Goal: Browse casually: Explore the website without a specific task or goal

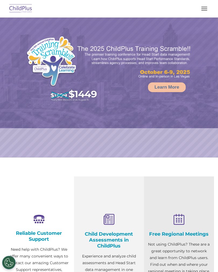
select select "MEDIUM"
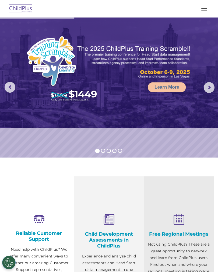
click at [202, 9] on button "button" at bounding box center [203, 8] width 11 height 9
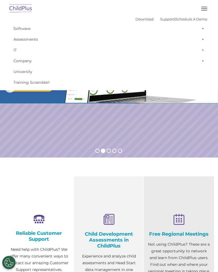
click at [190, 128] on rs-slide "Request a Demo The Future of ChildPlus is Here! Boost your productivity and str…" at bounding box center [109, 87] width 218 height 140
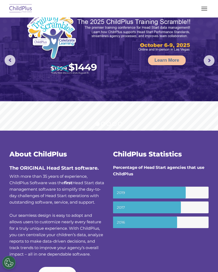
click at [203, 7] on button "button" at bounding box center [203, 8] width 11 height 9
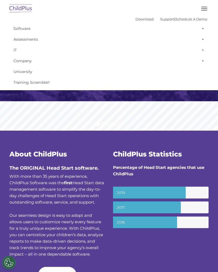
click at [159, 119] on rs-slide "Learn More" at bounding box center [109, 61] width 218 height 140
click at [151, 114] on rs-slide "Learn More" at bounding box center [109, 61] width 218 height 140
click at [125, 119] on rs-slide "Learn More" at bounding box center [109, 61] width 218 height 140
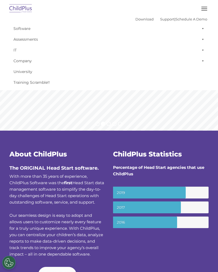
click at [206, 9] on button "button" at bounding box center [203, 8] width 11 height 9
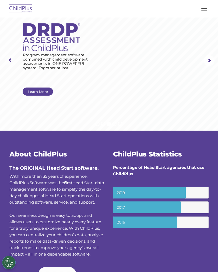
click at [9, 57] on rs-arrow at bounding box center [10, 60] width 11 height 11
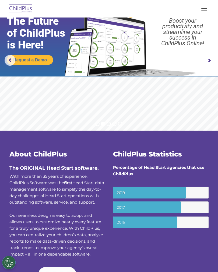
click at [203, 7] on button "button" at bounding box center [203, 8] width 11 height 9
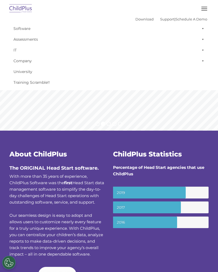
click at [20, 31] on link "Software" at bounding box center [109, 28] width 196 height 11
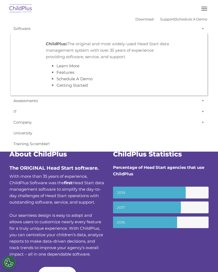
click at [148, 118] on link "Company" at bounding box center [109, 122] width 196 height 11
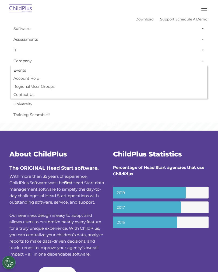
click at [18, 7] on img at bounding box center [20, 8] width 25 height 13
click at [151, 115] on link "Training Scramble!!" at bounding box center [109, 114] width 196 height 11
click at [217, 126] on rs-layer at bounding box center [109, 61] width 218 height 140
